Goal: Transaction & Acquisition: Download file/media

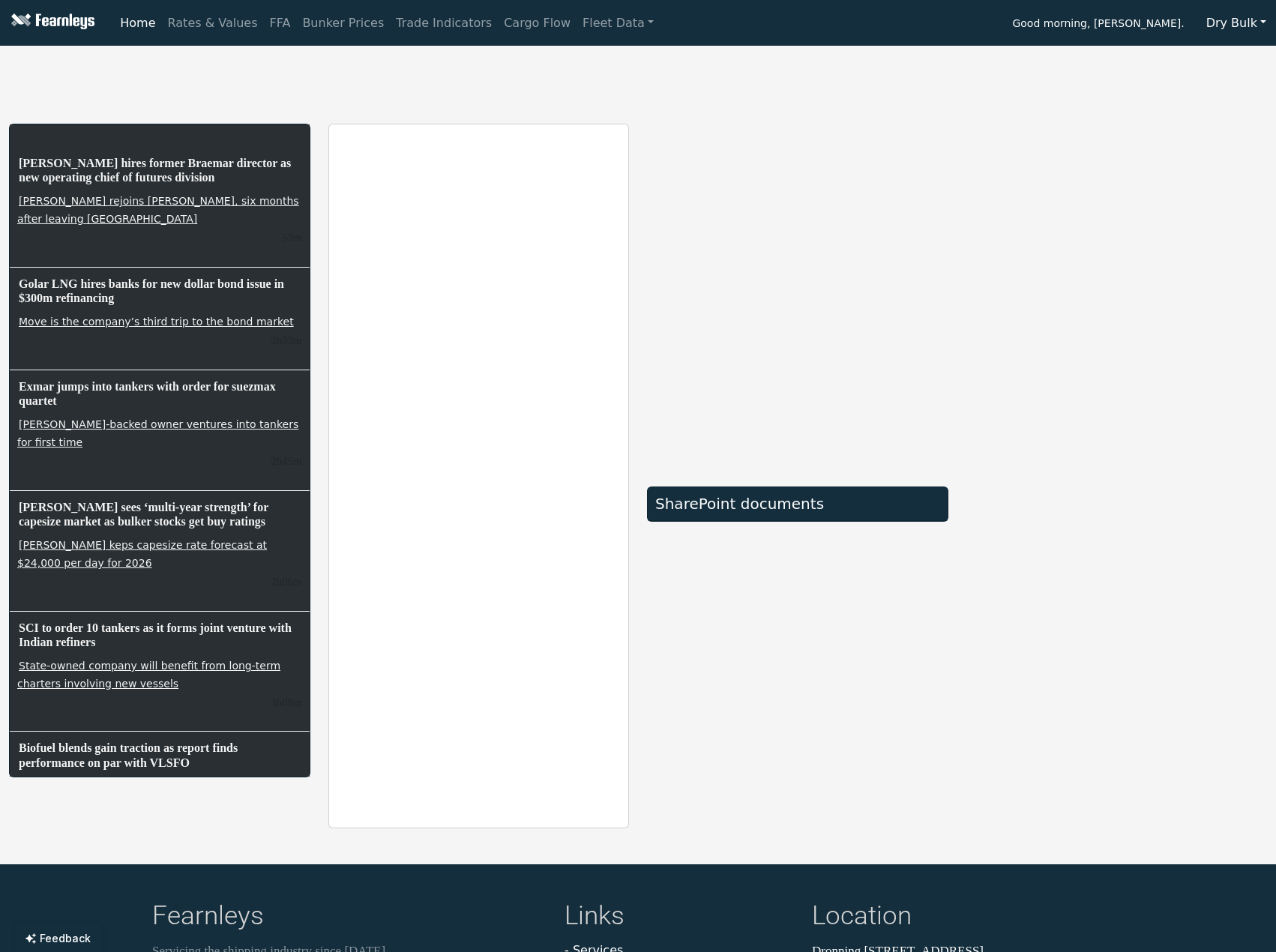
click at [951, 183] on div "SharePoint documents" at bounding box center [797, 476] width 319 height 704
click at [321, 23] on link "Bunker Prices" at bounding box center [342, 22] width 94 height 30
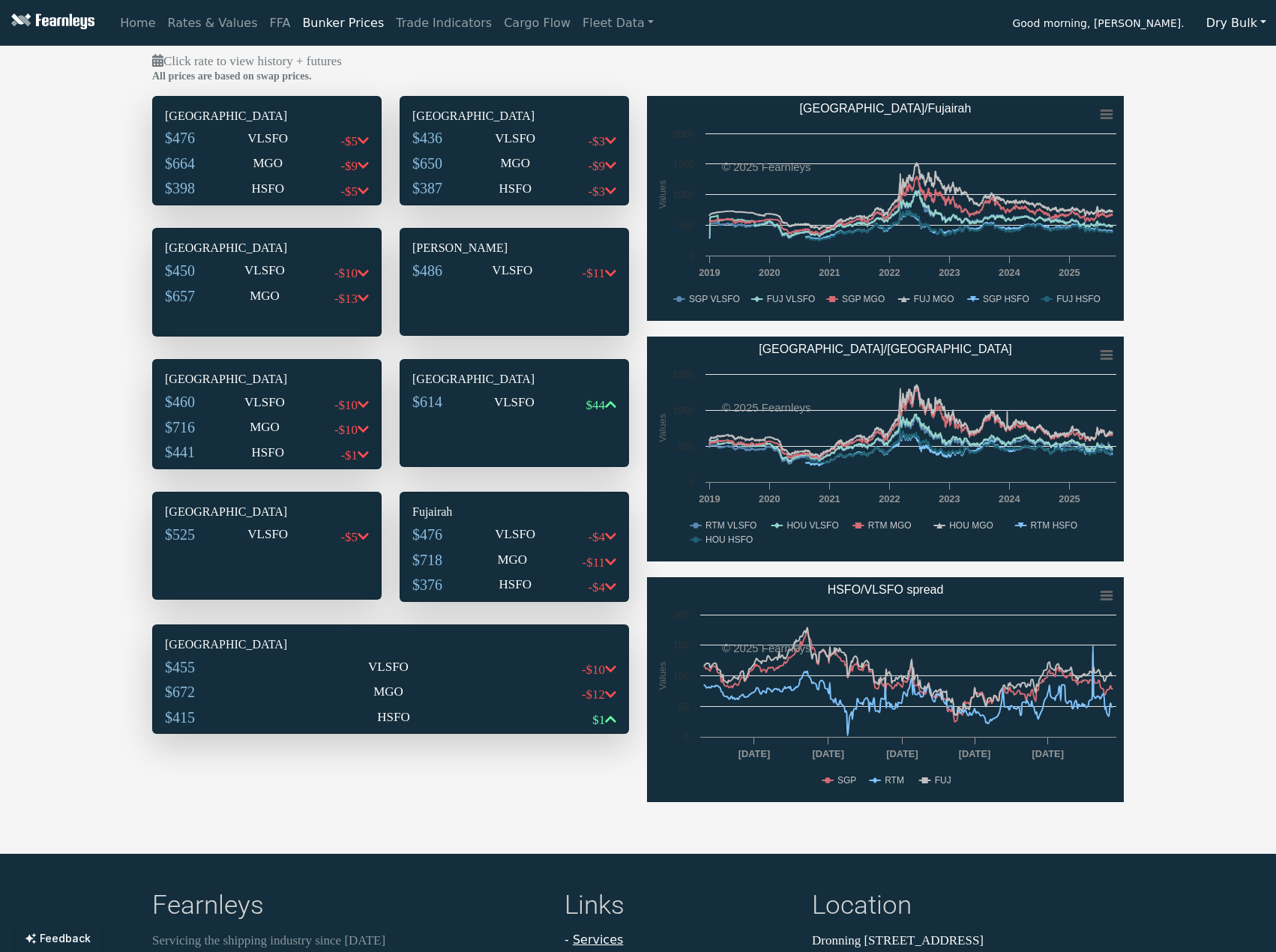
click at [245, 148] on div "$476 VLSFO -$5" at bounding box center [266, 141] width 204 height 26
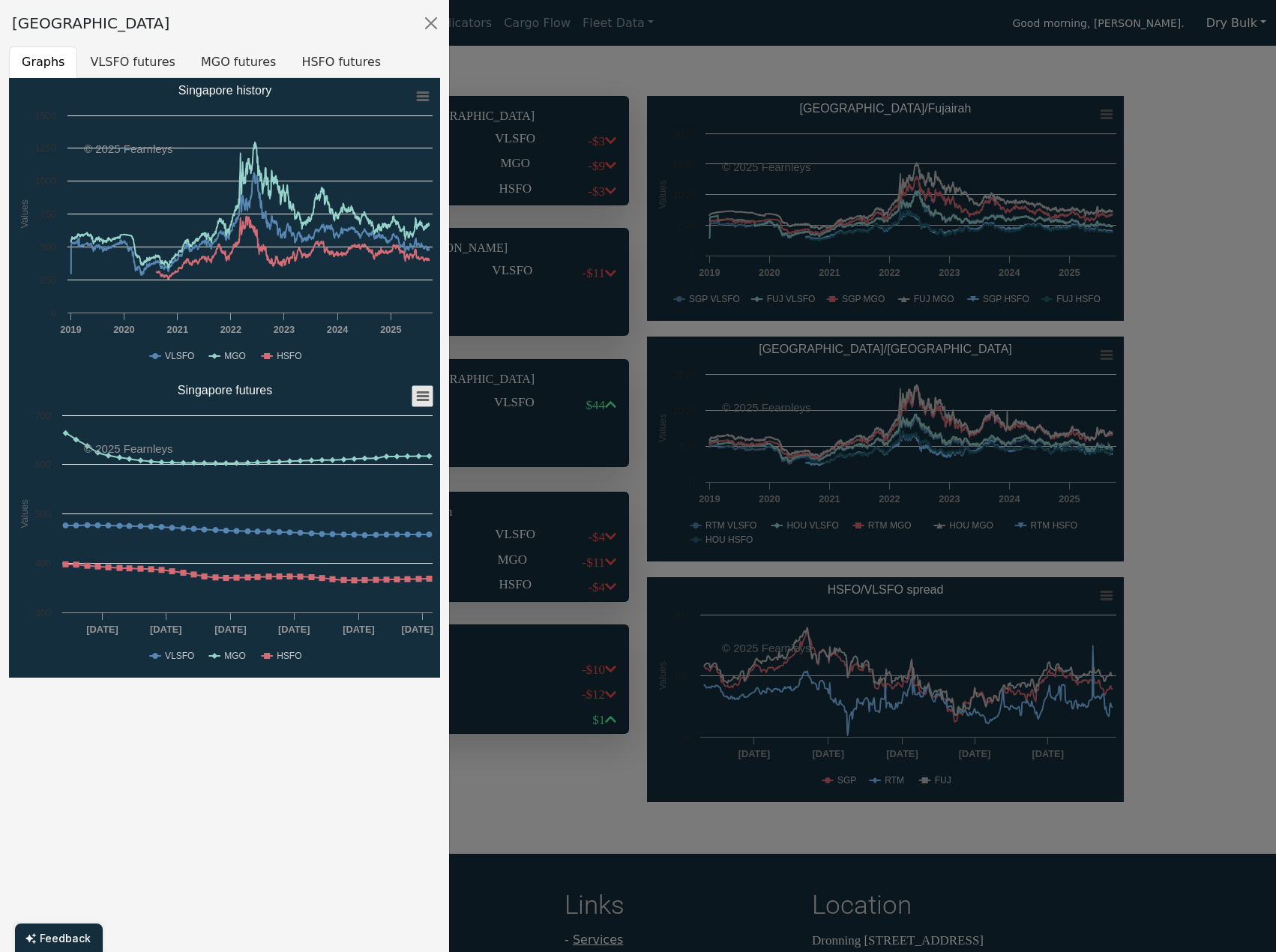
click at [424, 396] on icon "Singapore futures" at bounding box center [422, 396] width 10 height 7
click at [381, 465] on li "Download XLS" at bounding box center [374, 468] width 104 height 21
click at [600, 798] on div at bounding box center [638, 476] width 1276 height 952
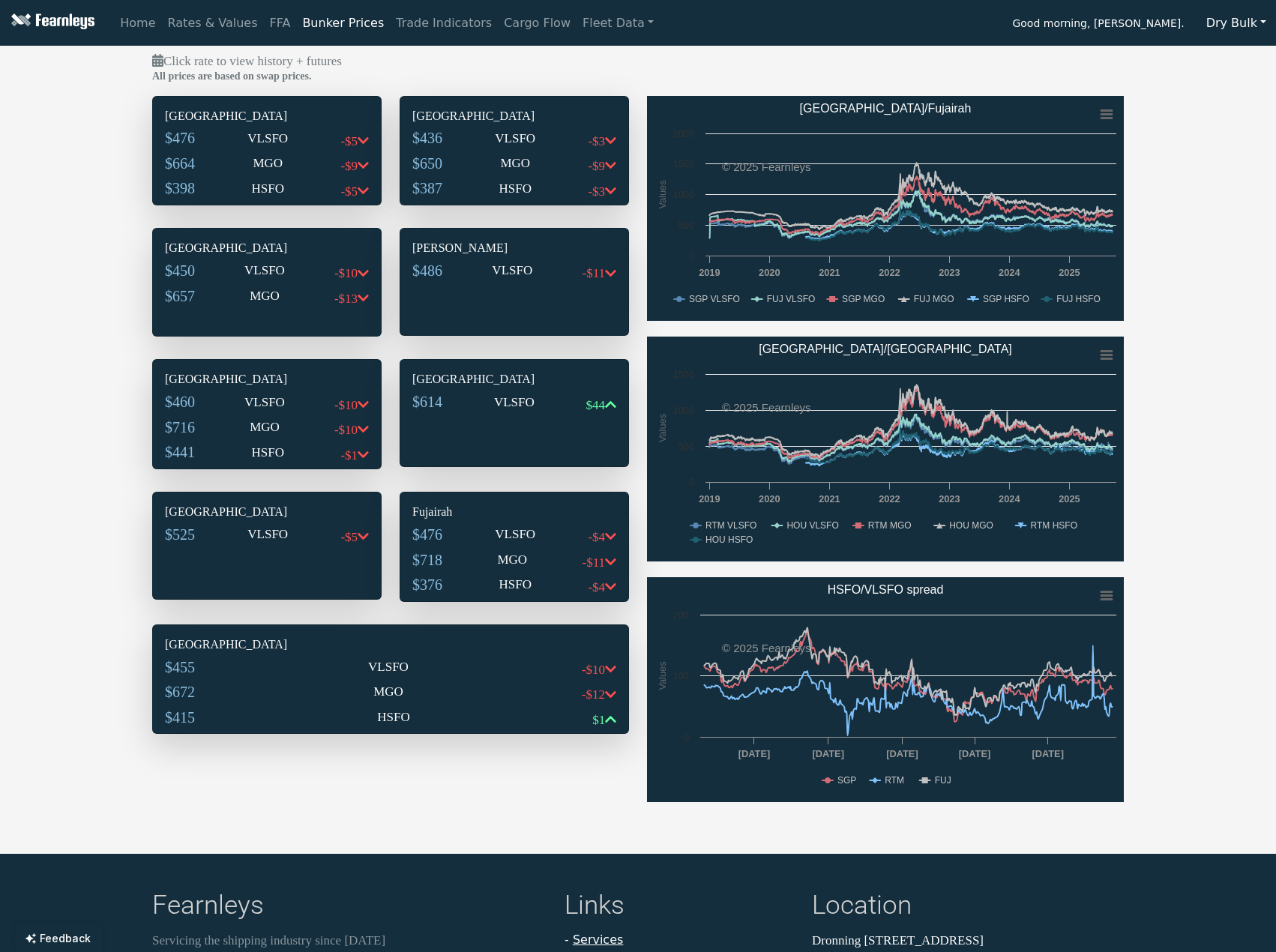
click at [449, 143] on div "$436 VLSFO -$3" at bounding box center [514, 141] width 204 height 26
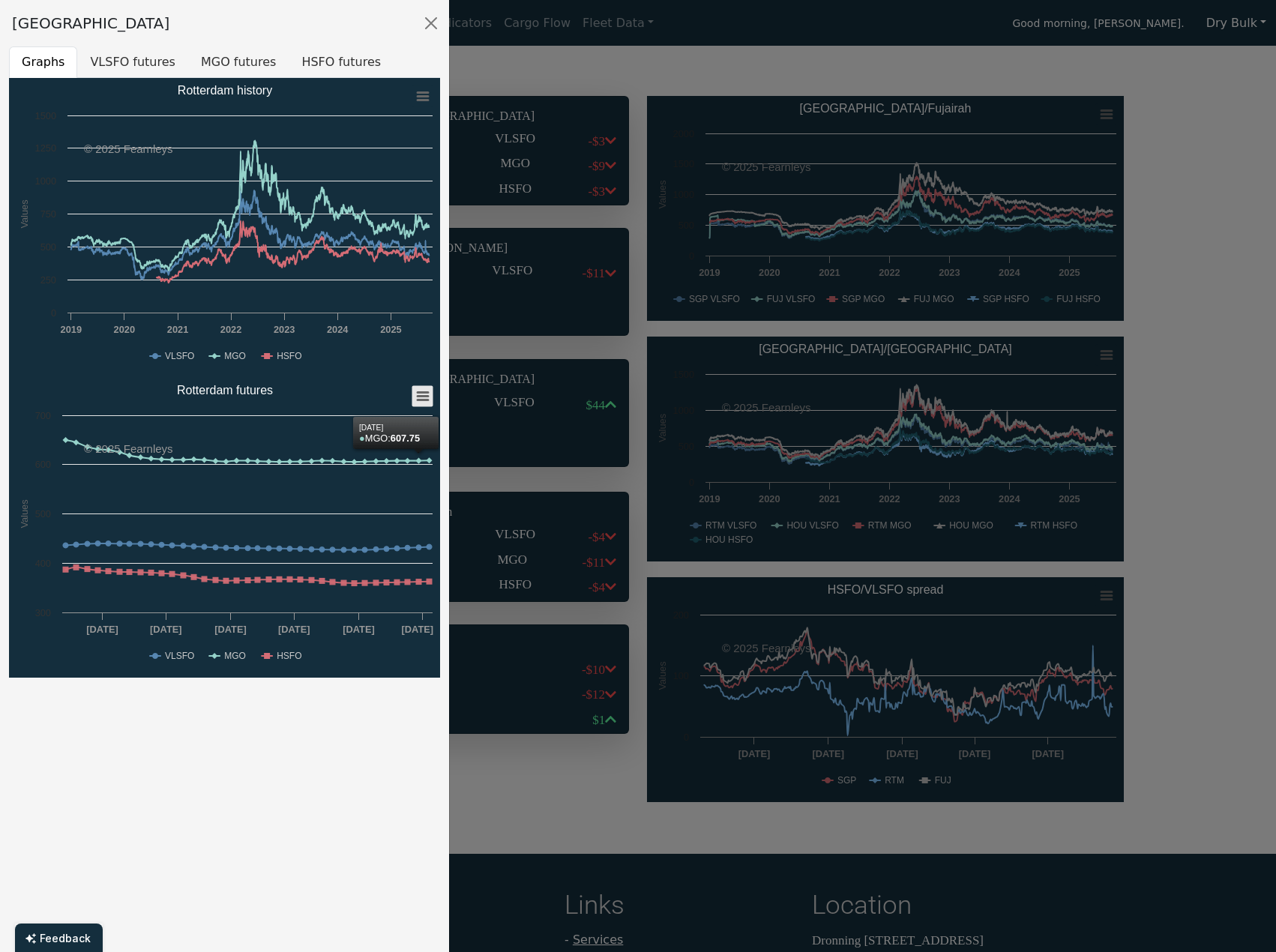
click at [427, 396] on icon "Rotterdam futures" at bounding box center [422, 396] width 10 height 7
click at [357, 465] on li "Download XLS" at bounding box center [374, 468] width 104 height 21
click at [636, 130] on div at bounding box center [638, 476] width 1276 height 952
